Goal: Task Accomplishment & Management: Complete application form

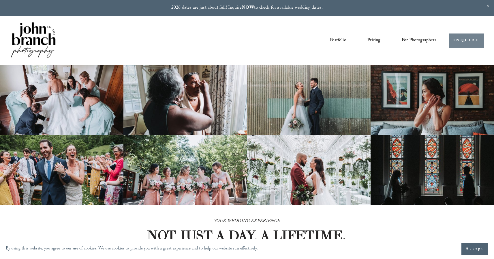
click at [478, 47] on link "INQUIRE" at bounding box center [466, 40] width 35 height 14
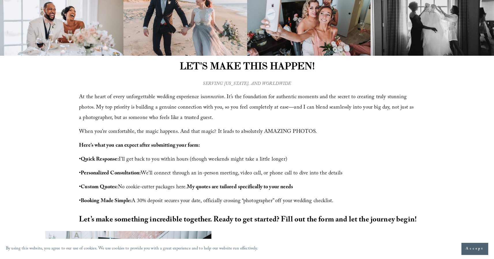
scroll to position [154, 0]
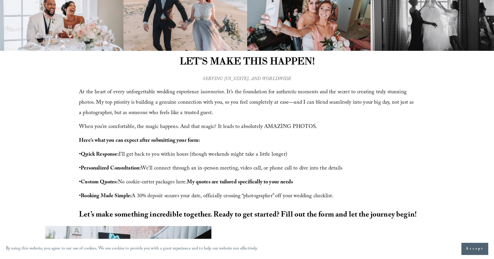
drag, startPoint x: 80, startPoint y: 138, endPoint x: 373, endPoint y: 198, distance: 299.1
click at [359, 193] on div "At the heart of every unforgettable wedding experience is connection . It’s the…" at bounding box center [247, 144] width 336 height 114
copy div "Here’s what you can expect after submitting your form: • Quick Response: I’ll g…"
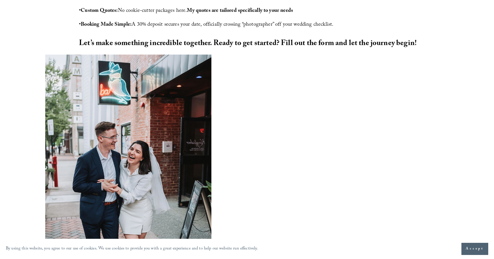
scroll to position [283, 0]
